Goal: Find specific fact: Find specific fact

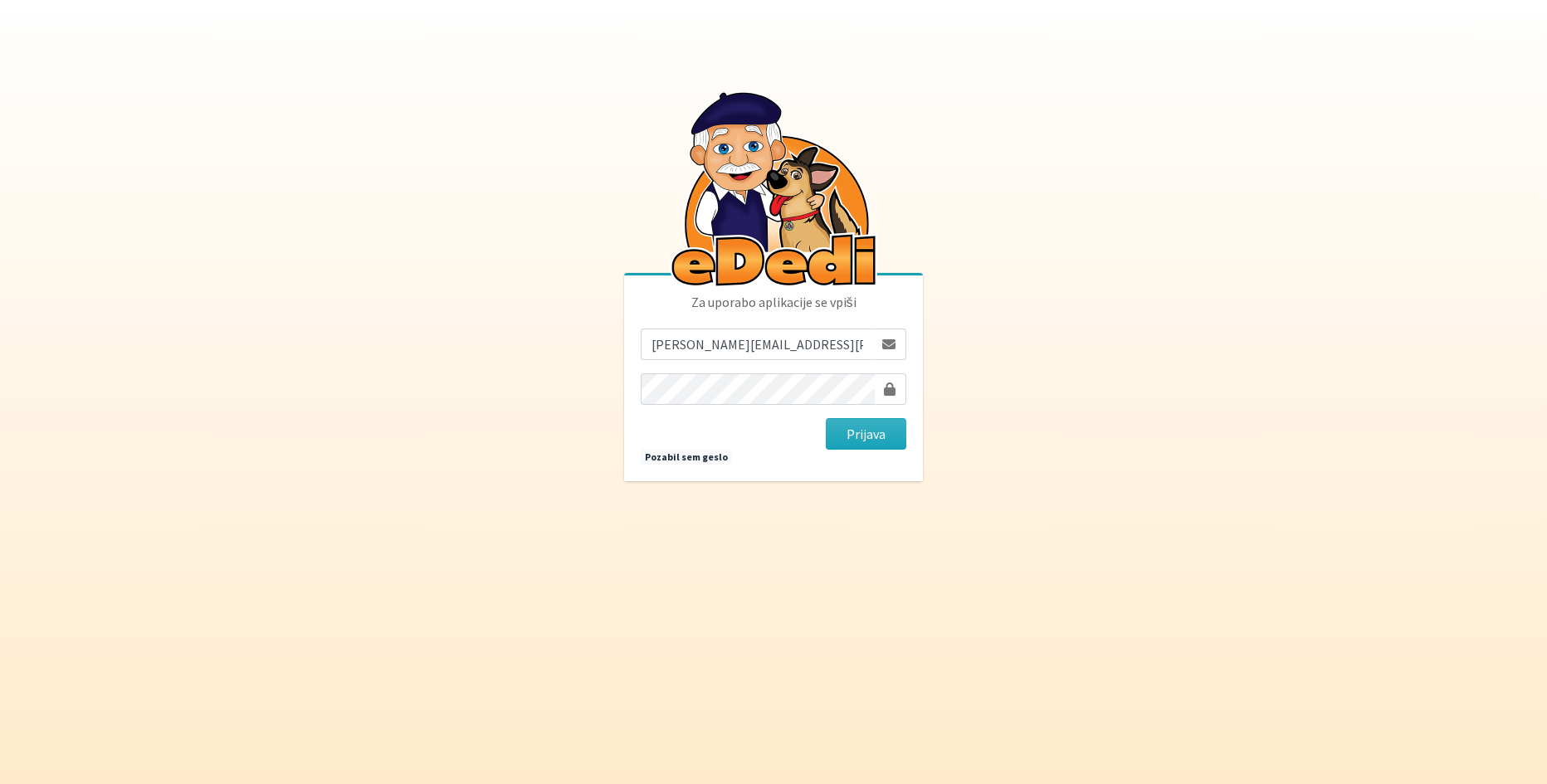
click at [883, 438] on button "Prijava" at bounding box center [866, 434] width 81 height 32
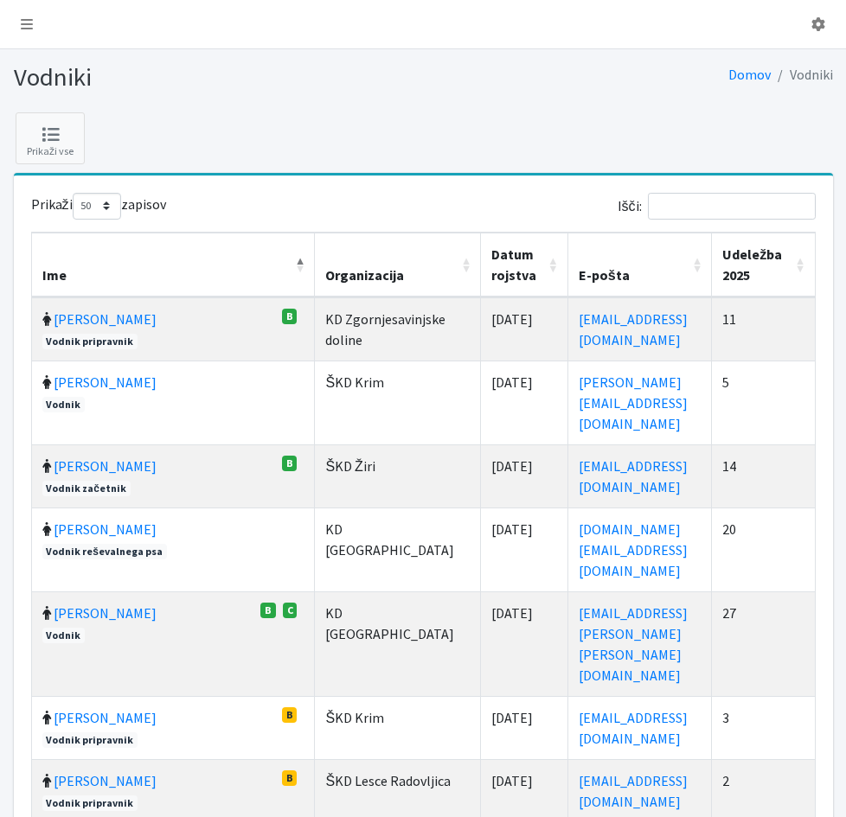
select select "50"
click at [713, 213] on input "Išči:" at bounding box center [732, 206] width 168 height 27
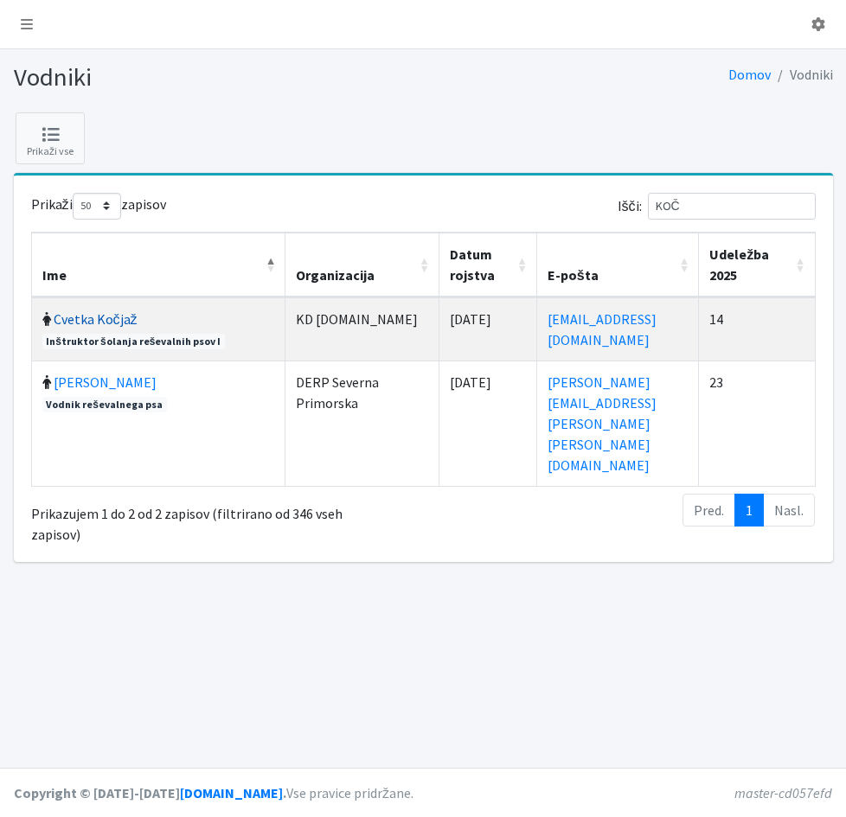
click at [138, 319] on link "Cvetka Kočjaž" at bounding box center [96, 318] width 84 height 17
drag, startPoint x: 724, startPoint y: 211, endPoint x: 643, endPoint y: 202, distance: 81.8
click at [643, 202] on label "Išči: KOČ" at bounding box center [716, 206] width 198 height 27
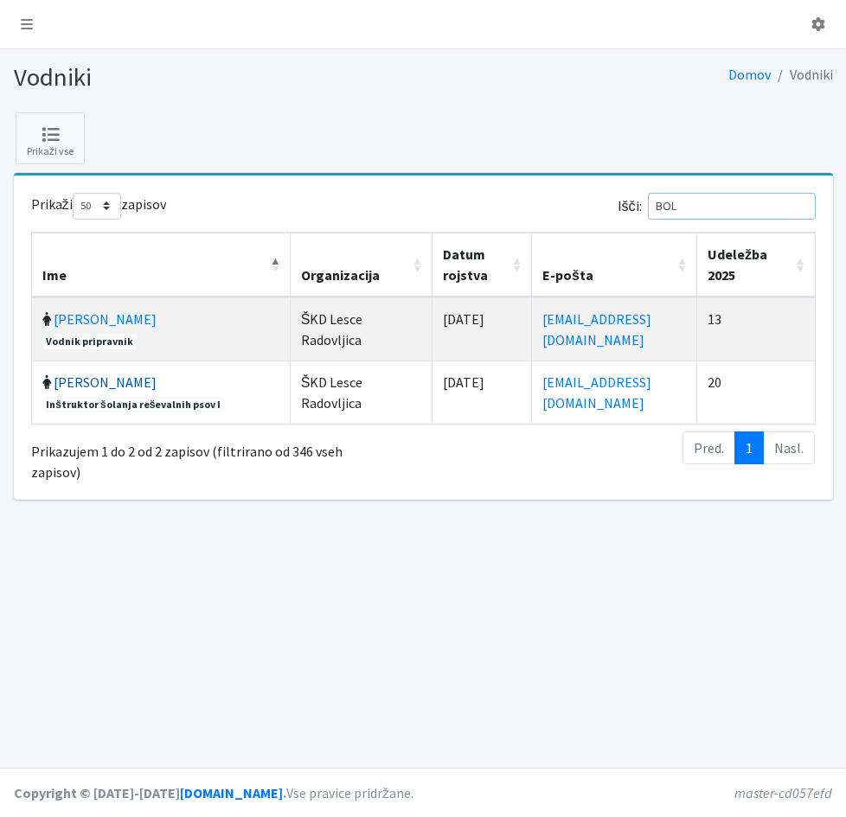
type input "BOL"
click at [157, 385] on link "[PERSON_NAME]" at bounding box center [105, 382] width 103 height 17
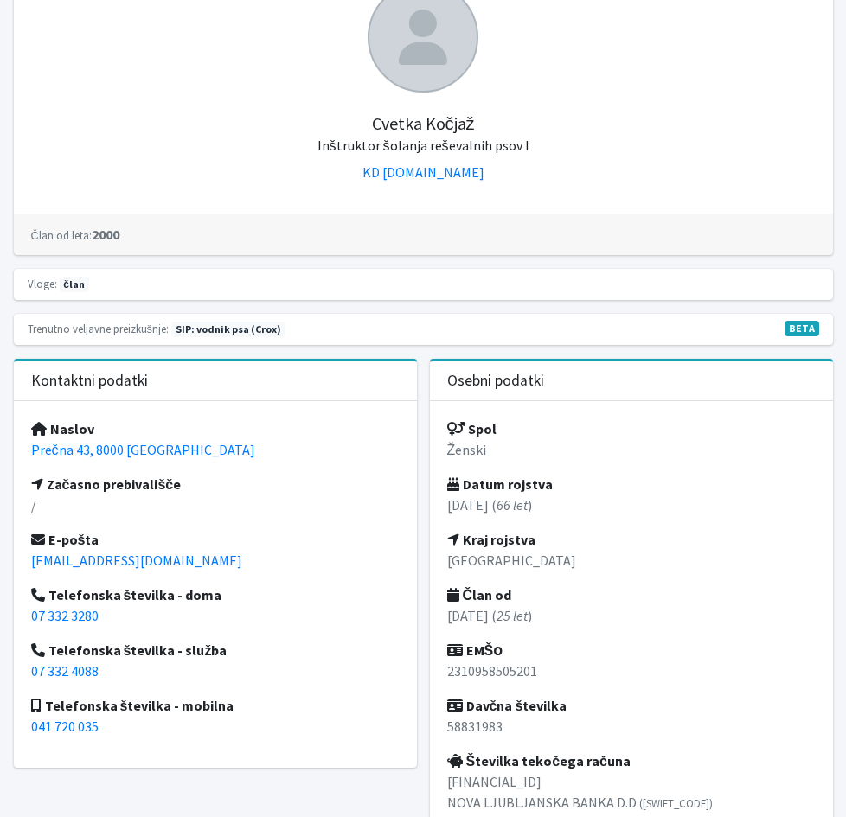
scroll to position [259, 0]
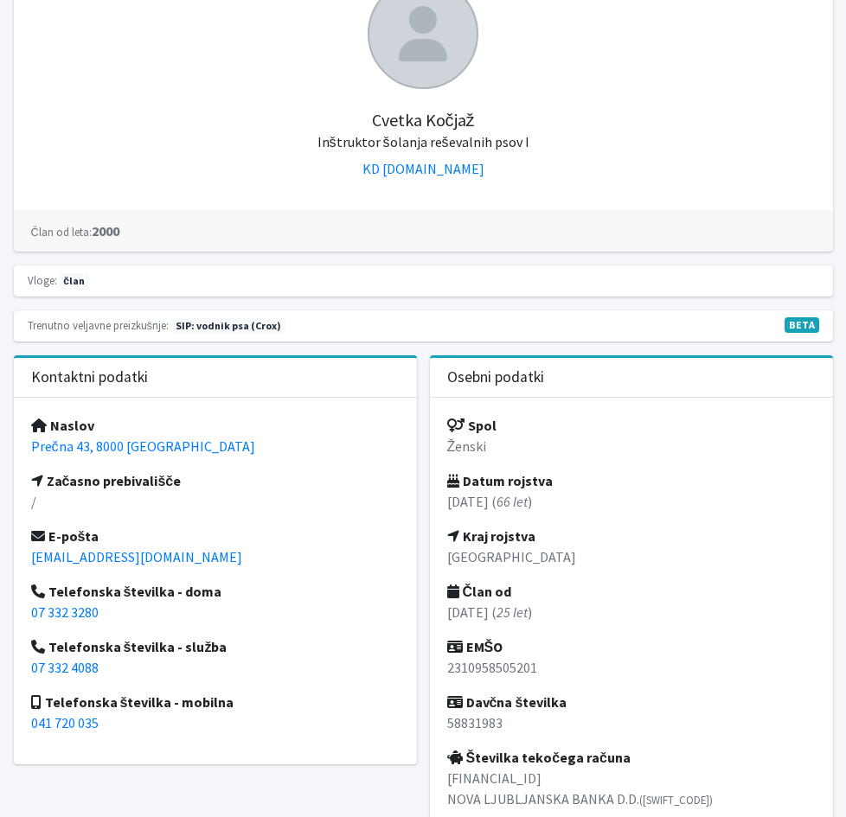
click at [569, 666] on p "2310958505201" at bounding box center [631, 667] width 368 height 21
drag, startPoint x: 566, startPoint y: 668, endPoint x: 472, endPoint y: 661, distance: 94.5
click at [472, 661] on div "Spol Ženski Datum rojstva 23.10.1958 ( 66 let ) Kraj rojstva Novo mesto Član od…" at bounding box center [631, 619] width 403 height 443
copy p "2310958505201"
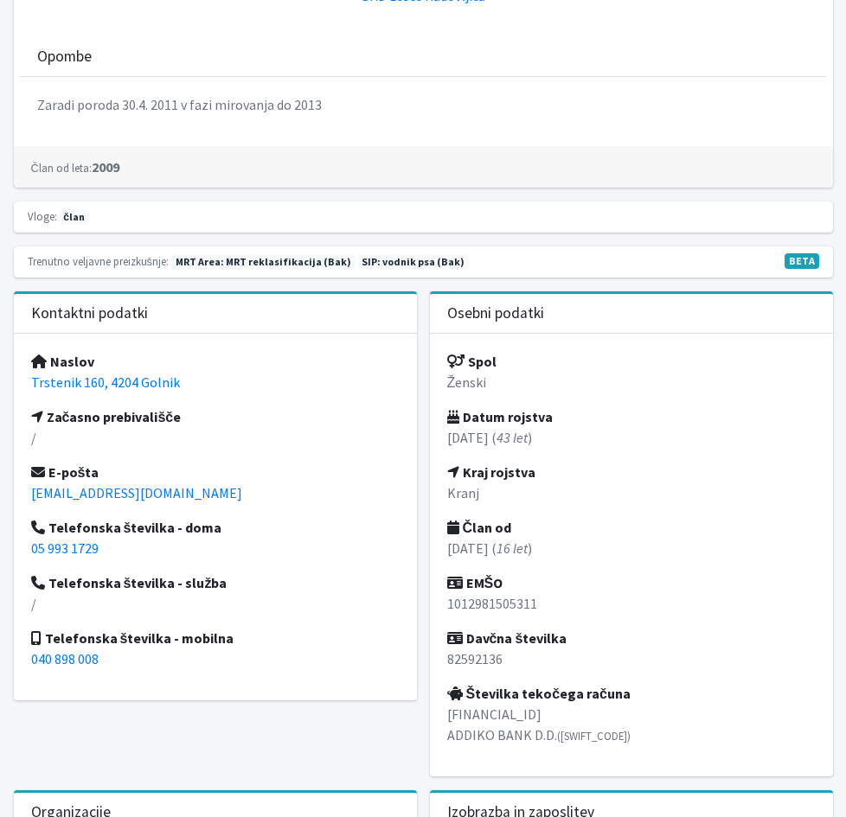
scroll to position [605, 0]
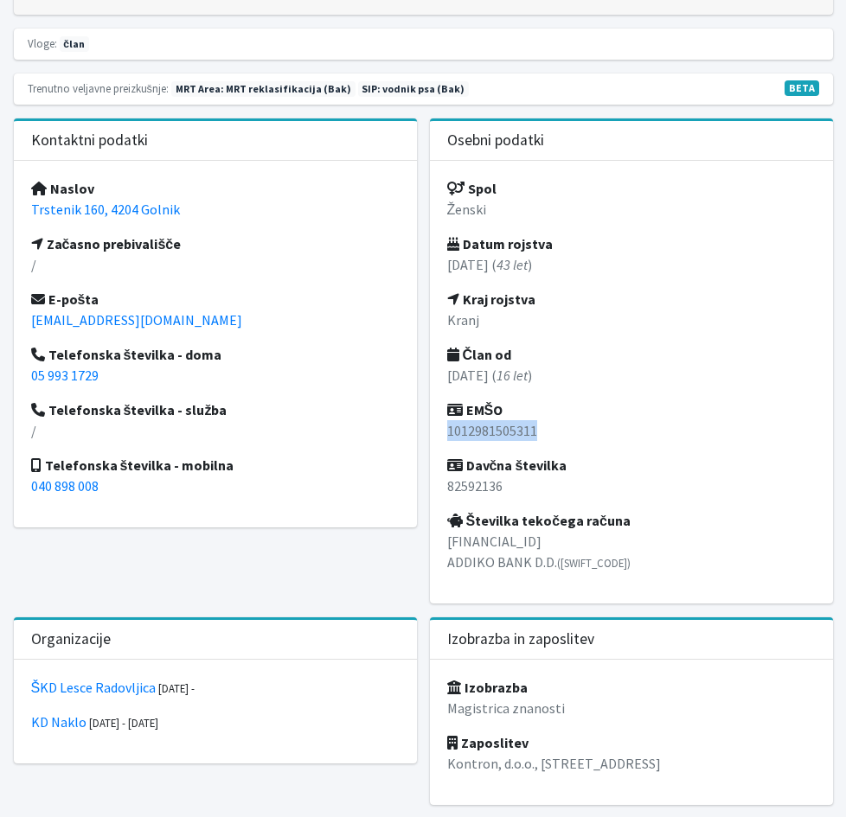
drag, startPoint x: 571, startPoint y: 432, endPoint x: 476, endPoint y: 433, distance: 95.1
click at [476, 433] on div "Spol Ženski Datum rojstva 10.12.1981 ( 43 let ) Kraj rojstva Kranj Član od 25.0…" at bounding box center [631, 382] width 403 height 443
copy p "1012981505311"
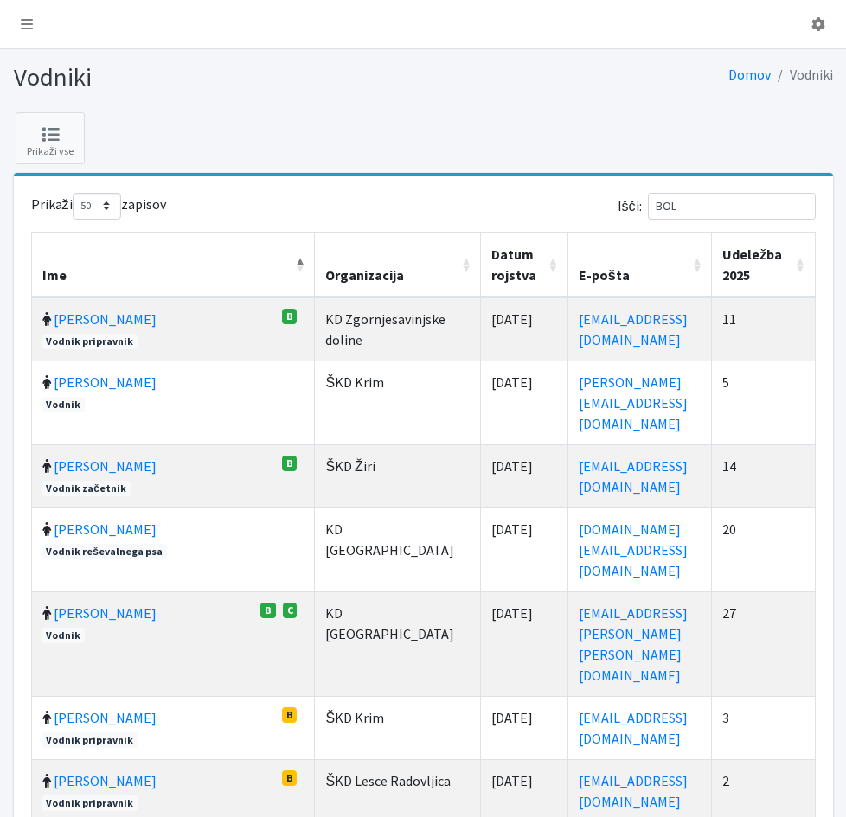
select select "50"
drag, startPoint x: 735, startPoint y: 205, endPoint x: 640, endPoint y: 205, distance: 95.1
click at [640, 205] on label "Išči: BOL" at bounding box center [716, 206] width 198 height 27
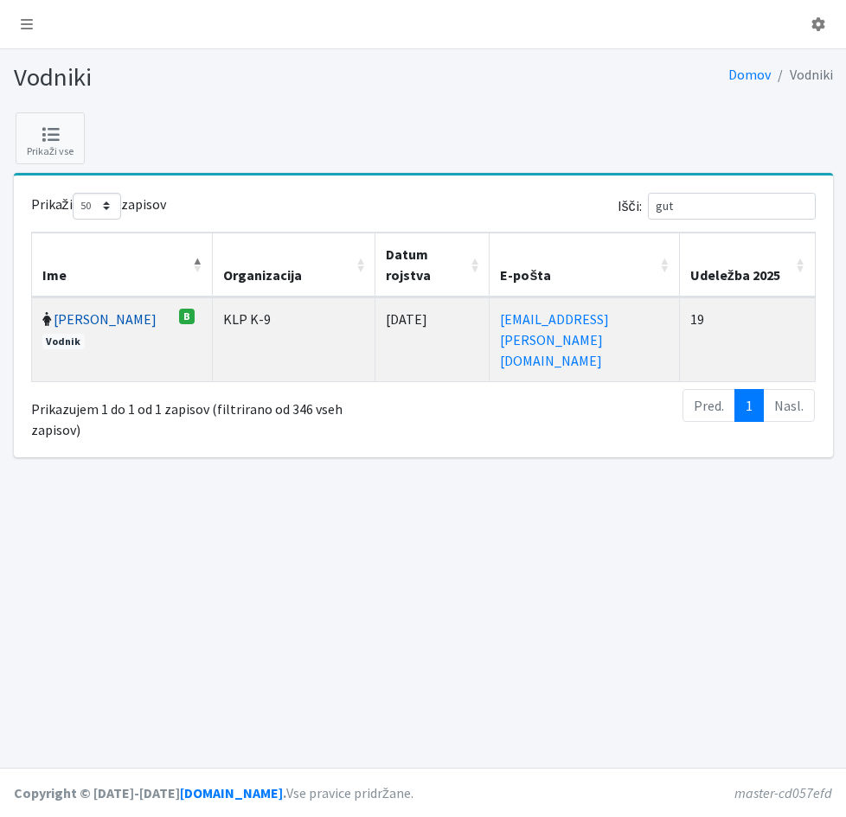
click at [147, 328] on link "Natalija Gutman Miškovič" at bounding box center [105, 318] width 103 height 17
drag, startPoint x: 697, startPoint y: 206, endPoint x: 670, endPoint y: 209, distance: 27.0
click at [670, 209] on input "gut" at bounding box center [732, 206] width 168 height 27
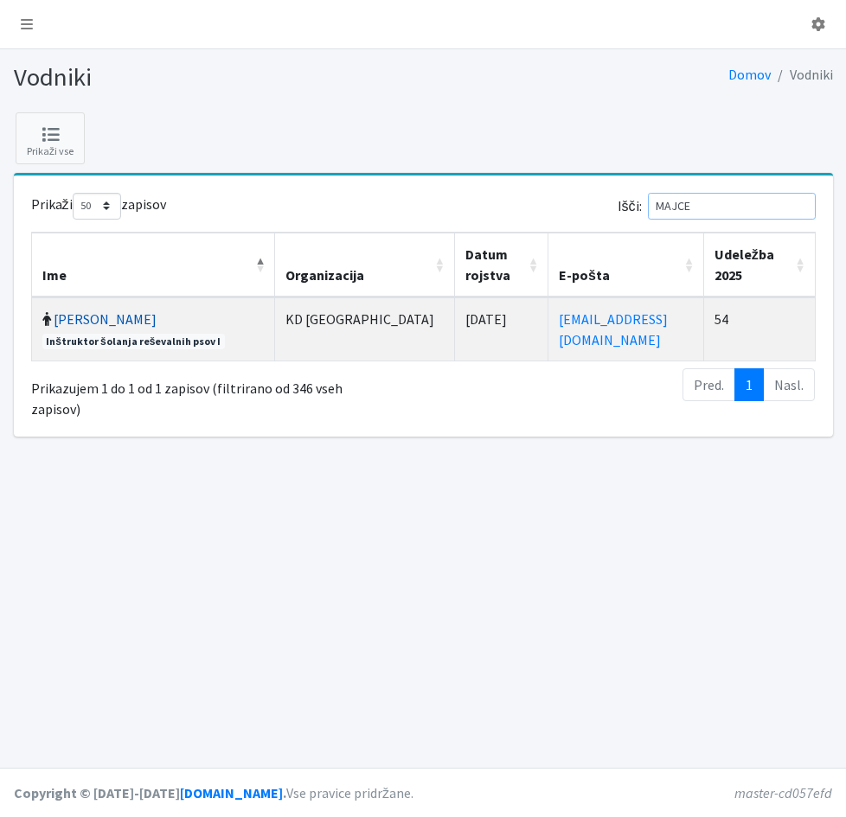
type input "MAJCE"
click at [155, 322] on link "Zvonko Majcen" at bounding box center [105, 318] width 103 height 17
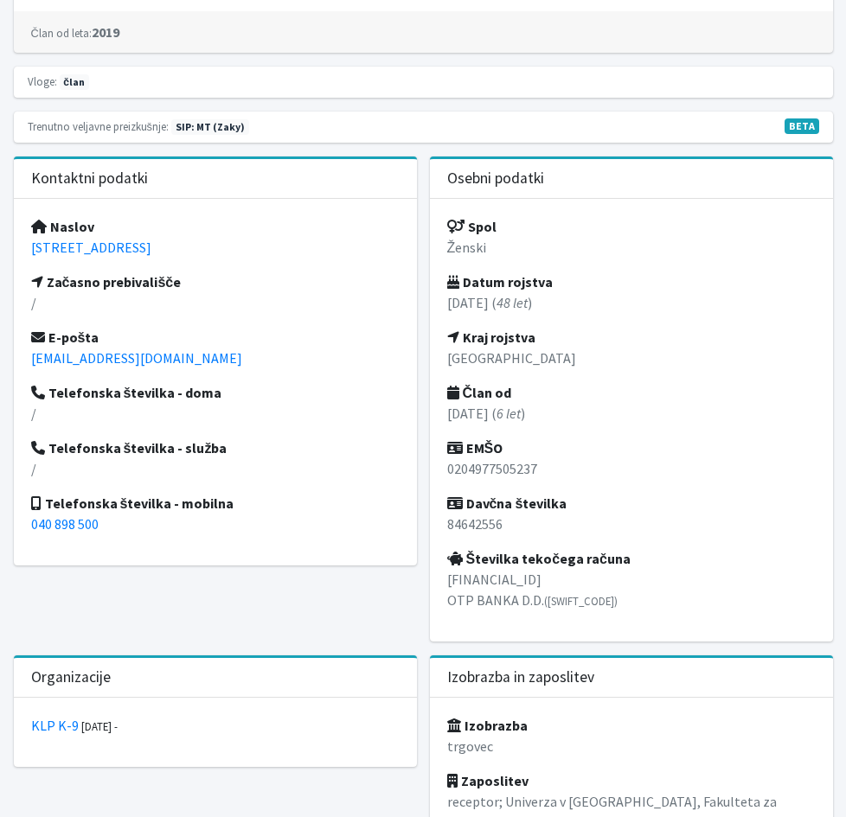
scroll to position [519, 0]
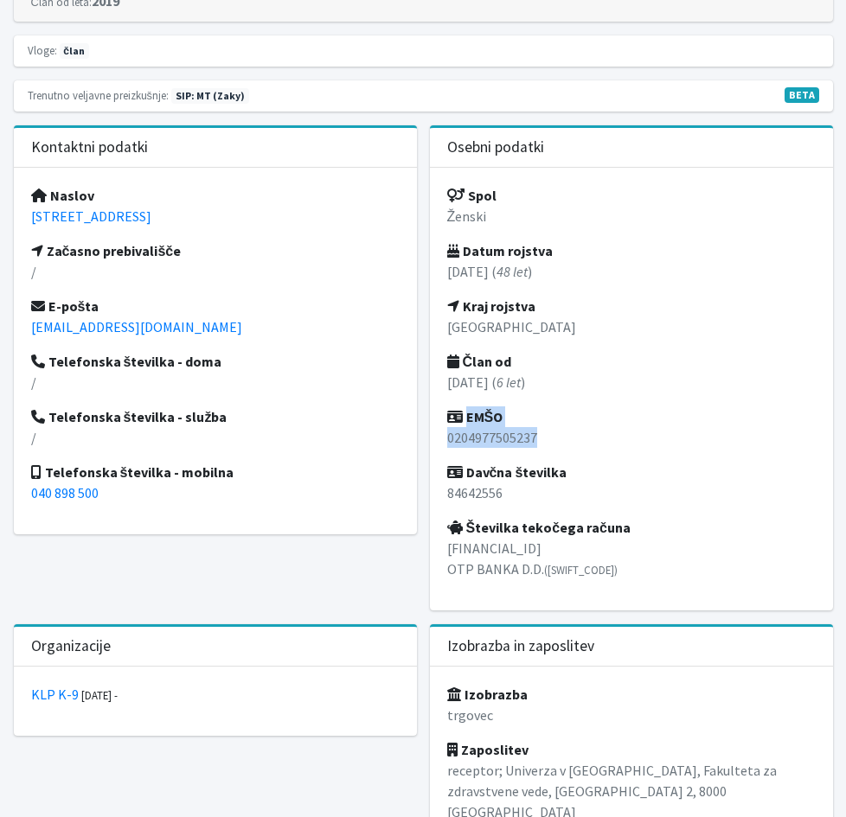
drag, startPoint x: 572, startPoint y: 409, endPoint x: 476, endPoint y: 395, distance: 97.0
click at [476, 395] on div "Spol Ženski Datum rojstva 02.04.1977 ( 48 let ) Kraj rojstva Novo mesto Član od…" at bounding box center [631, 389] width 403 height 443
copy div "EMŠO 0204977505237"
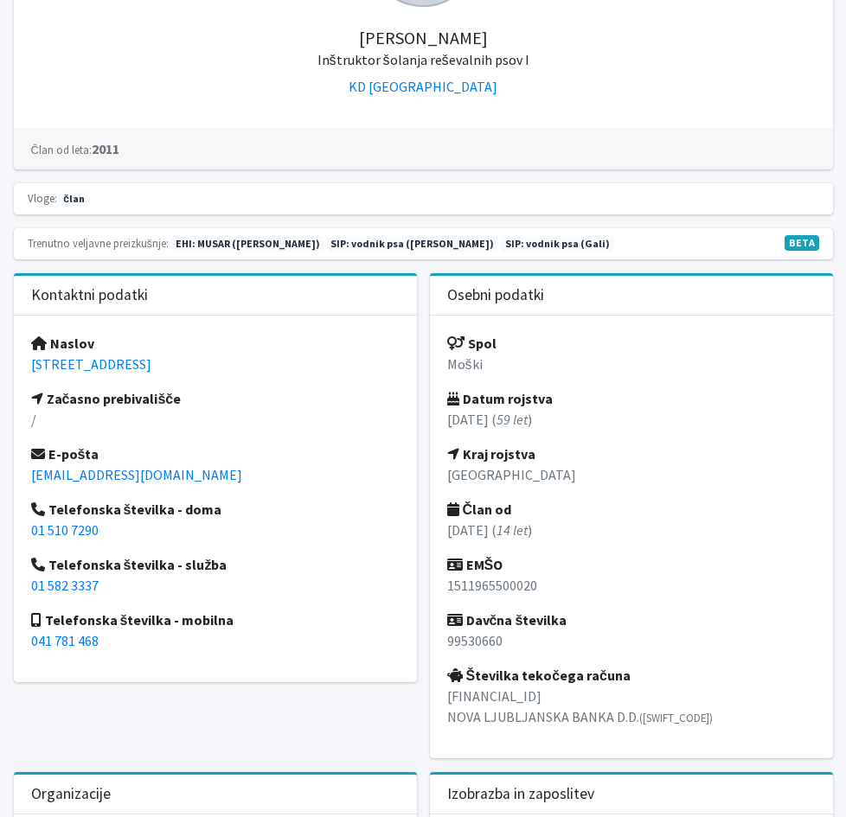
scroll to position [346, 0]
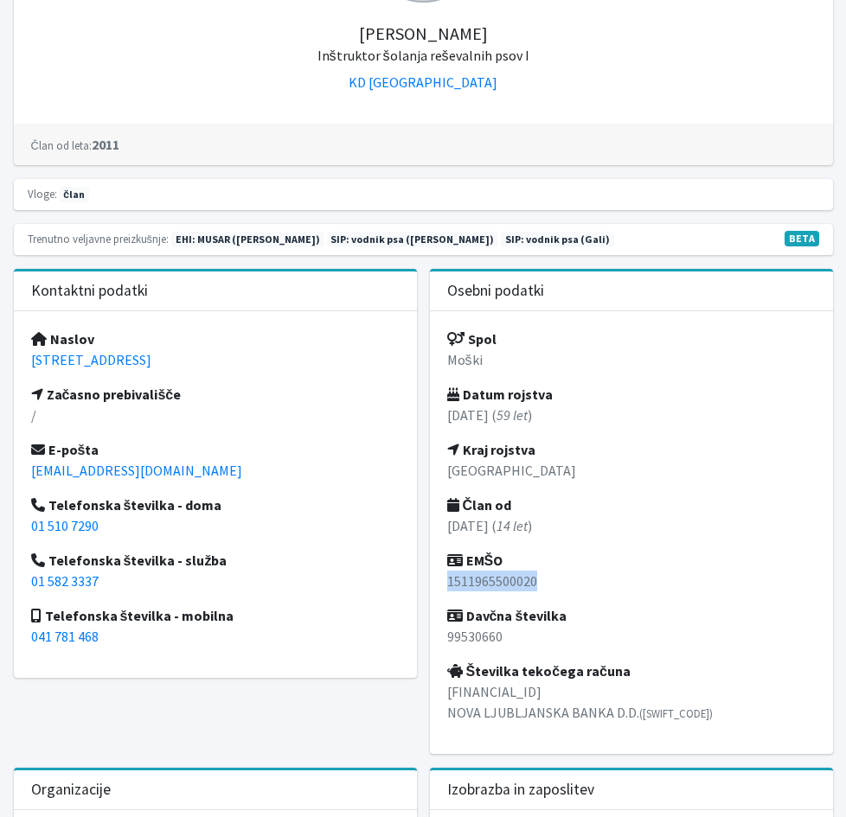
drag, startPoint x: 565, startPoint y: 580, endPoint x: 479, endPoint y: 584, distance: 85.7
click at [479, 584] on p "1511965500020" at bounding box center [631, 581] width 368 height 21
copy p "1511965500020"
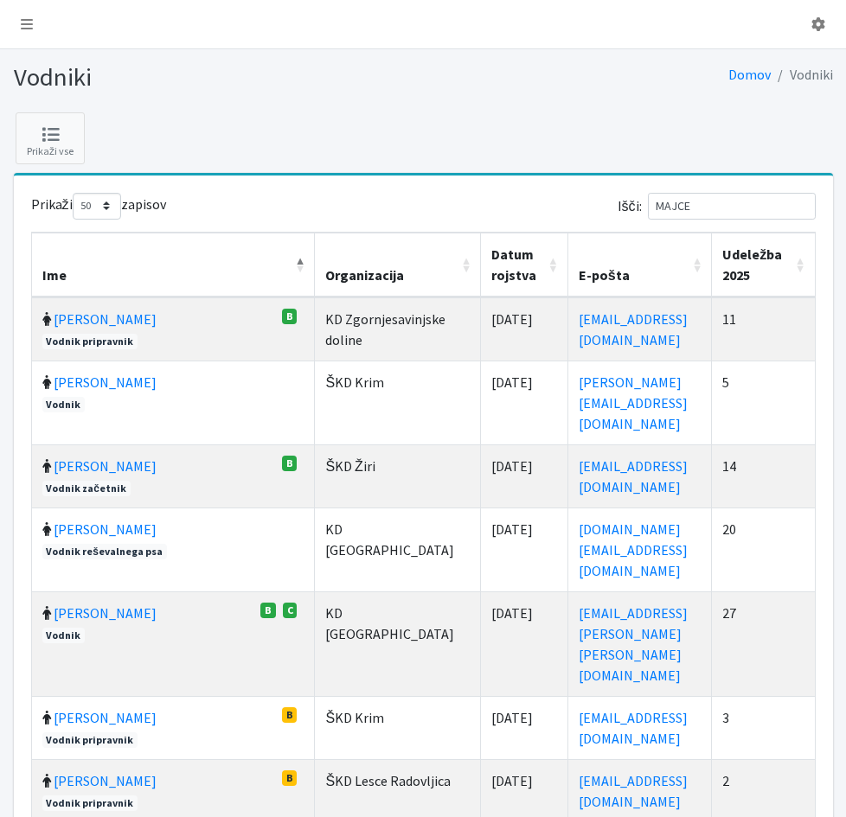
select select "50"
drag, startPoint x: 711, startPoint y: 208, endPoint x: 632, endPoint y: 203, distance: 78.8
click at [632, 203] on div "Išči: MAJCE" at bounding box center [623, 210] width 386 height 34
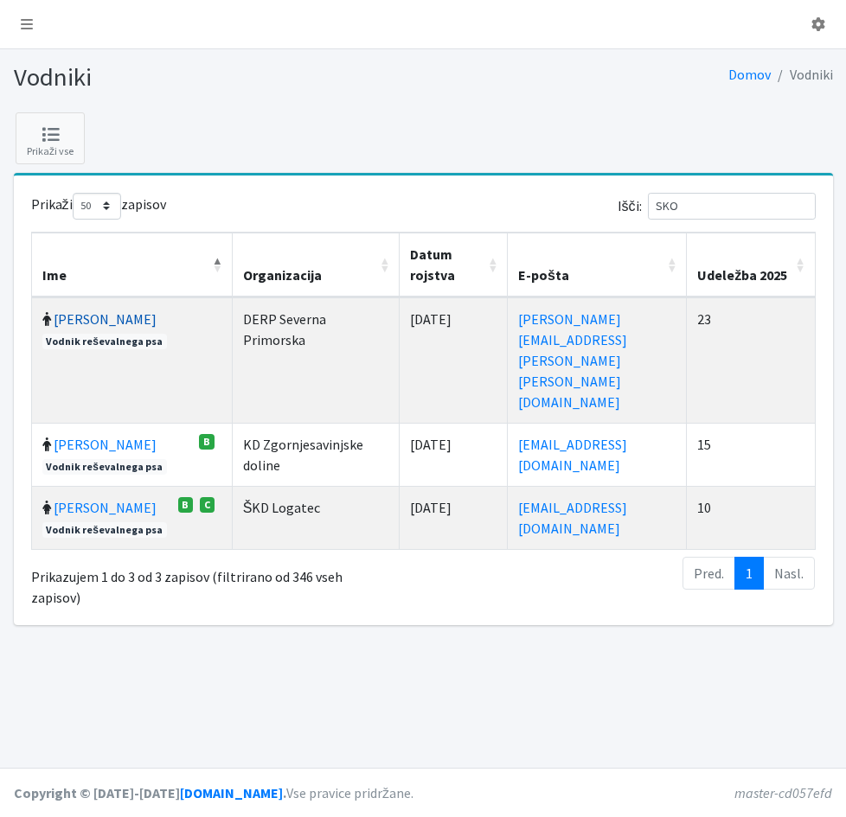
click at [117, 320] on link "[PERSON_NAME]" at bounding box center [105, 318] width 103 height 17
drag, startPoint x: 699, startPoint y: 211, endPoint x: 642, endPoint y: 203, distance: 57.6
click at [642, 203] on label "Išči: SKO" at bounding box center [716, 206] width 198 height 27
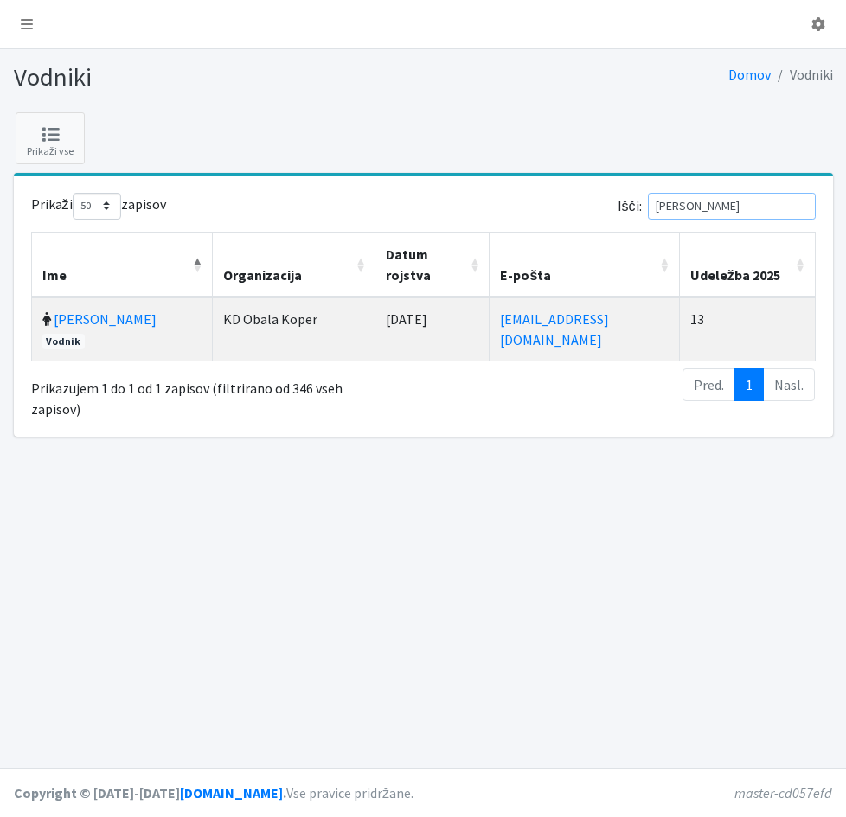
type input "JURIN"
click at [133, 328] on td "Nina Jurinčič Vodnik" at bounding box center [122, 328] width 181 height 63
click at [133, 320] on link "Nina Jurinčič" at bounding box center [105, 318] width 103 height 17
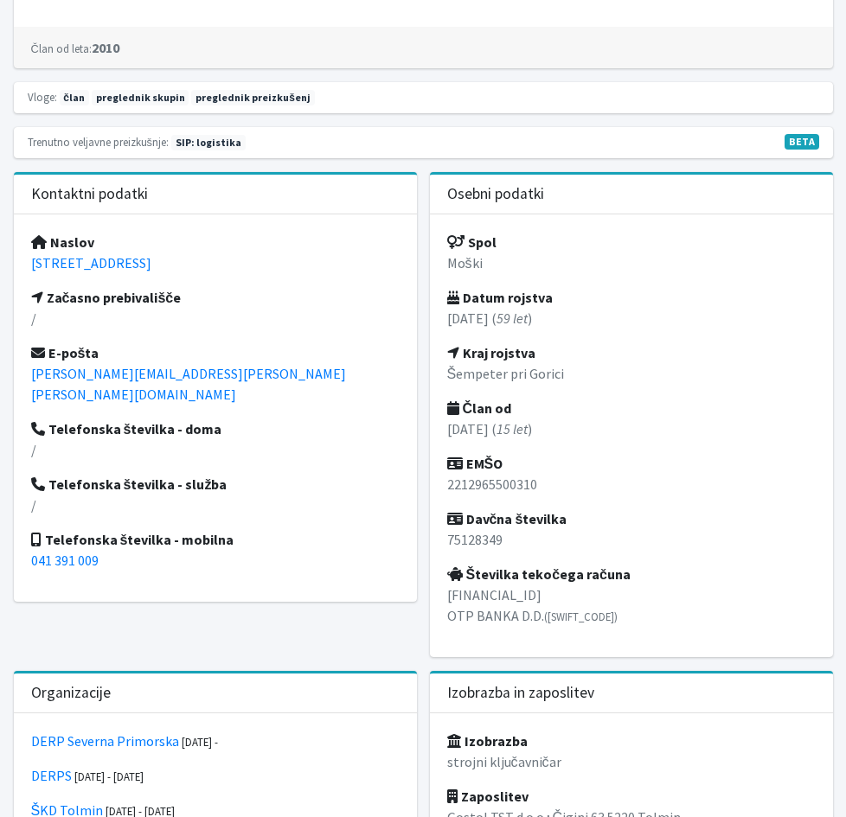
scroll to position [519, 0]
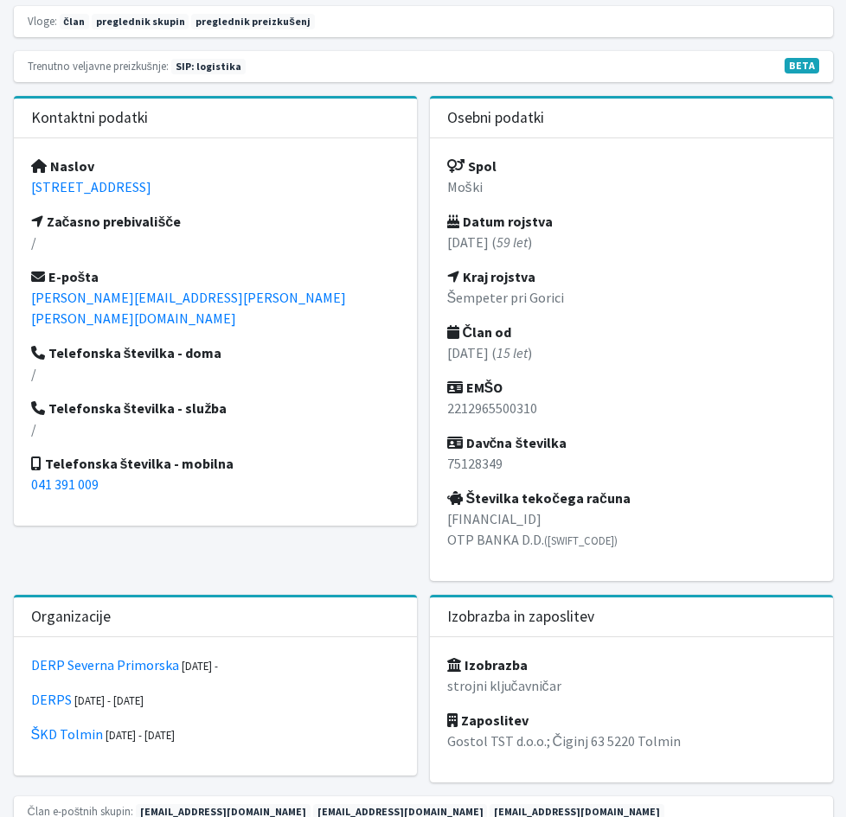
click at [568, 406] on p "2212965500310" at bounding box center [631, 408] width 368 height 21
drag, startPoint x: 567, startPoint y: 412, endPoint x: 477, endPoint y: 413, distance: 90.8
click at [477, 413] on div "Spol Moški Datum rojstva [DATE] ( 59 let ) Kraj rojstva Šempeter pri Gorici Čla…" at bounding box center [631, 359] width 403 height 443
copy p "2212965500310"
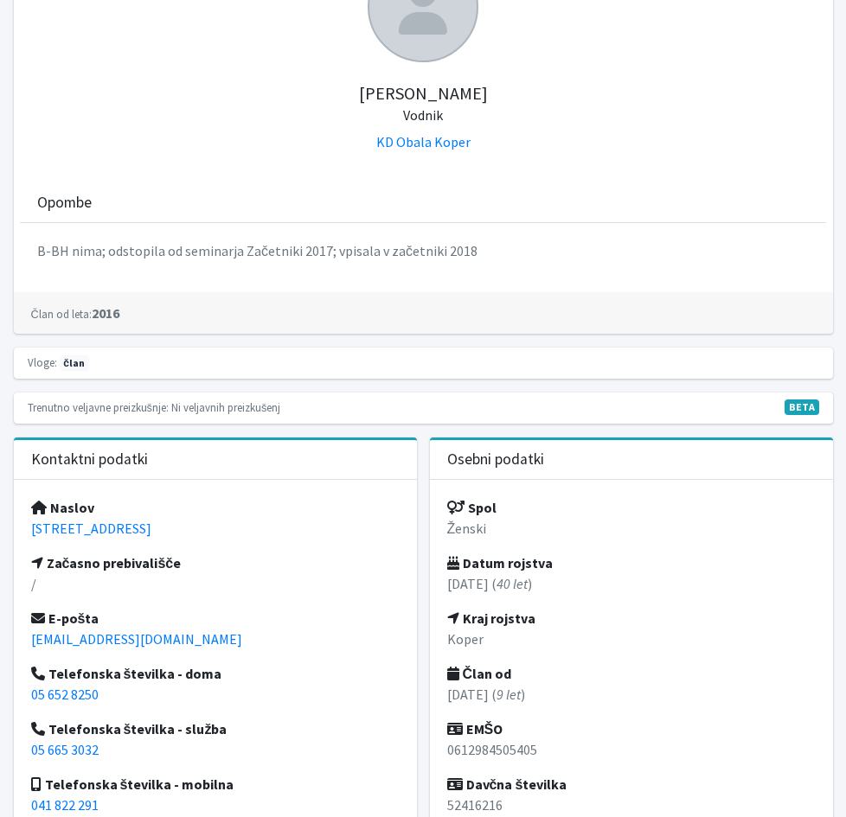
scroll to position [432, 0]
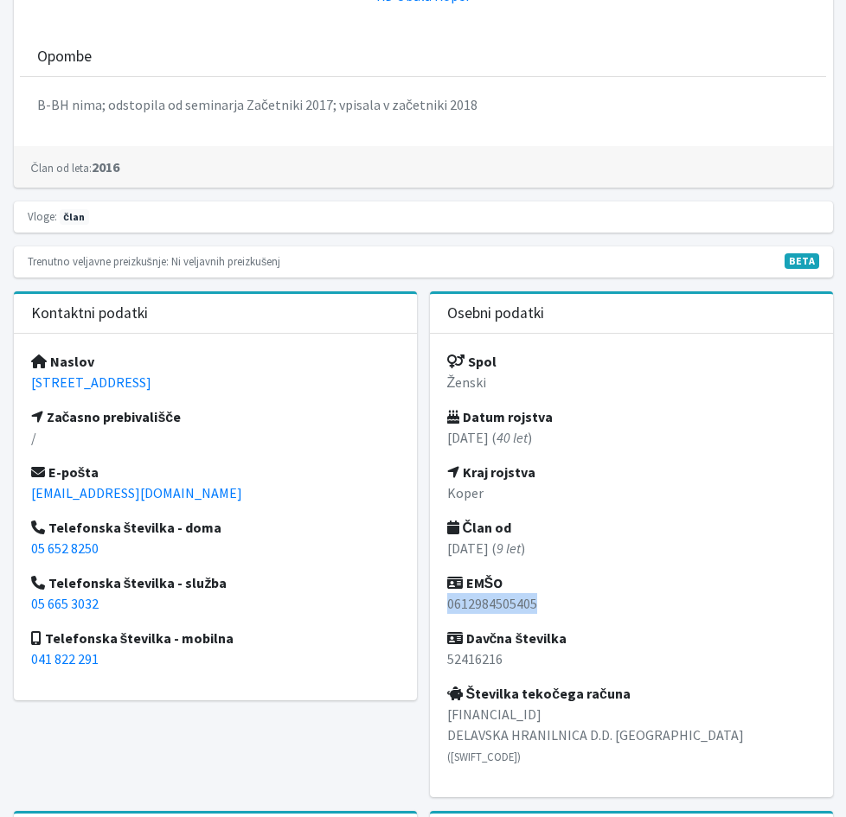
drag, startPoint x: 570, startPoint y: 603, endPoint x: 470, endPoint y: 599, distance: 99.5
click at [470, 599] on div "Spol Ženski Datum rojstva 06.12.1984 ( 40 let ) Kraj rojstva Koper Član od 01.0…" at bounding box center [631, 566] width 403 height 464
copy p "0612984505405"
